Goal: Task Accomplishment & Management: Use online tool/utility

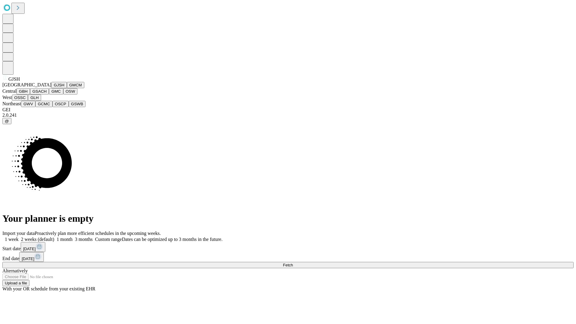
click at [51, 88] on button "GJSH" at bounding box center [59, 85] width 16 height 6
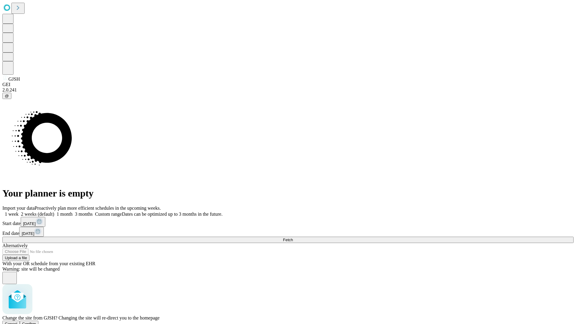
click at [36, 322] on span "Confirm" at bounding box center [29, 324] width 14 height 5
click at [73, 212] on label "1 month" at bounding box center [63, 214] width 18 height 5
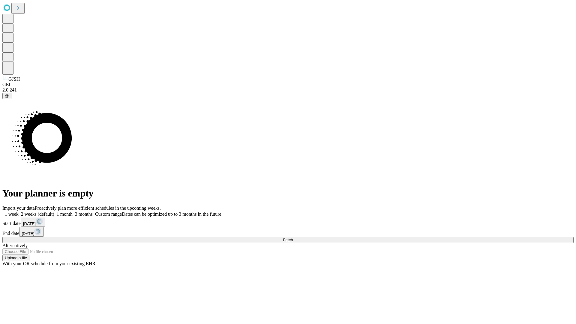
click at [293, 238] on span "Fetch" at bounding box center [288, 240] width 10 height 5
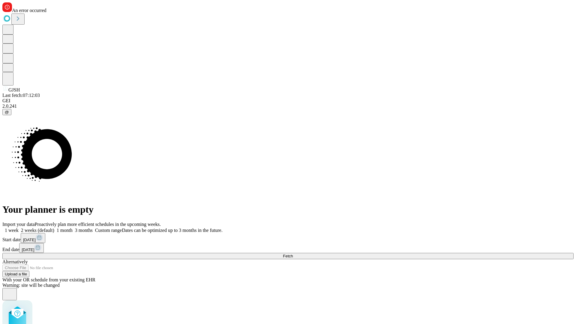
click at [73, 228] on label "1 month" at bounding box center [63, 230] width 18 height 5
click at [293, 254] on span "Fetch" at bounding box center [288, 256] width 10 height 5
click at [73, 228] on label "1 month" at bounding box center [63, 230] width 18 height 5
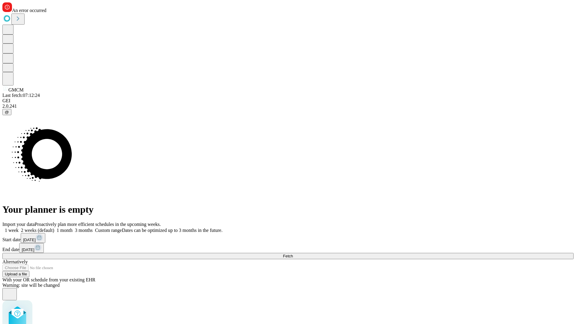
click at [293, 254] on span "Fetch" at bounding box center [288, 256] width 10 height 5
click at [73, 228] on label "1 month" at bounding box center [63, 230] width 18 height 5
click at [293, 254] on span "Fetch" at bounding box center [288, 256] width 10 height 5
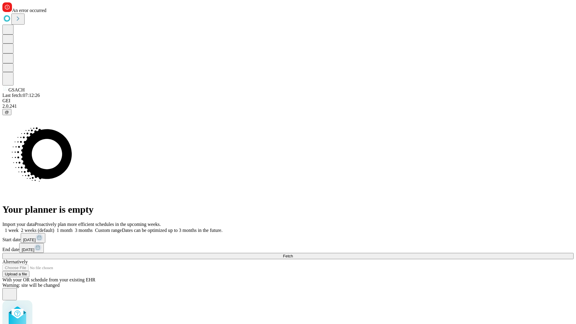
click at [73, 228] on label "1 month" at bounding box center [63, 230] width 18 height 5
click at [293, 254] on span "Fetch" at bounding box center [288, 256] width 10 height 5
click at [73, 228] on label "1 month" at bounding box center [63, 230] width 18 height 5
click at [293, 254] on span "Fetch" at bounding box center [288, 256] width 10 height 5
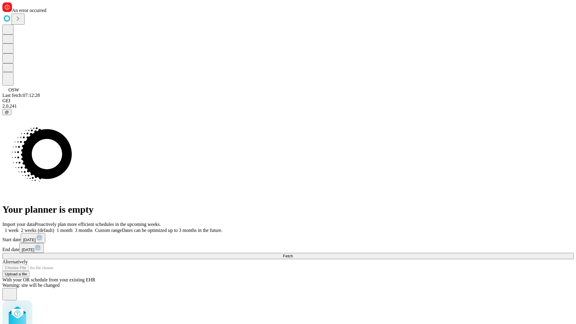
click at [73, 228] on label "1 month" at bounding box center [63, 230] width 18 height 5
click at [293, 254] on span "Fetch" at bounding box center [288, 256] width 10 height 5
click at [73, 228] on label "1 month" at bounding box center [63, 230] width 18 height 5
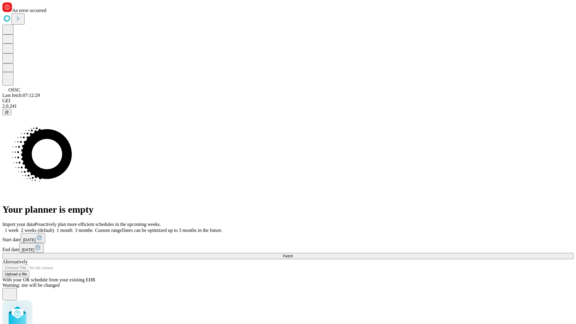
click at [293, 254] on span "Fetch" at bounding box center [288, 256] width 10 height 5
click at [73, 228] on label "1 month" at bounding box center [63, 230] width 18 height 5
click at [293, 254] on span "Fetch" at bounding box center [288, 256] width 10 height 5
